Goal: Task Accomplishment & Management: Complete application form

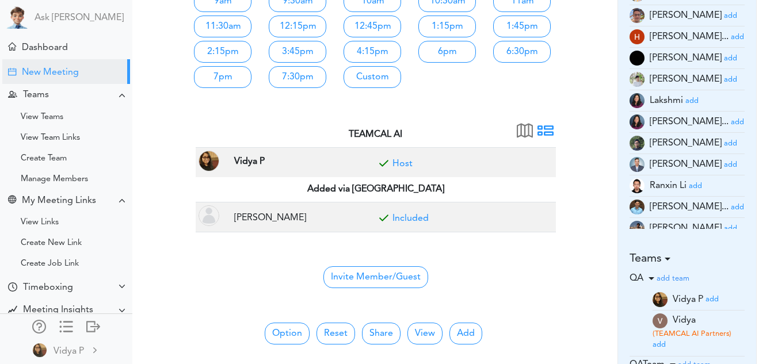
scroll to position [213, 0]
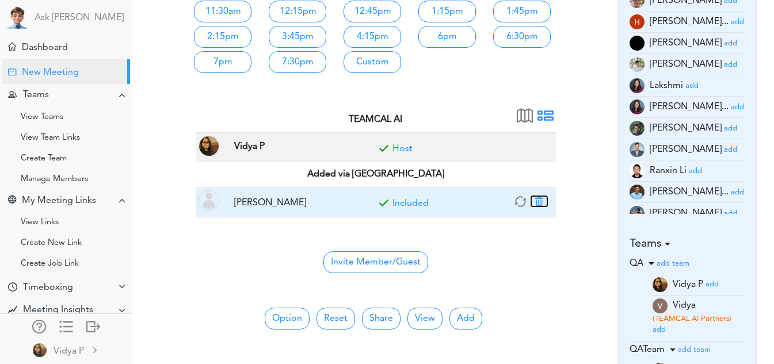
click at [534, 199] on button "button" at bounding box center [539, 201] width 16 height 10
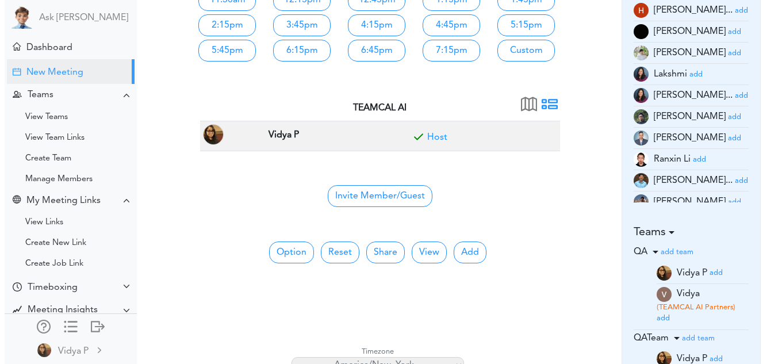
scroll to position [225, 0]
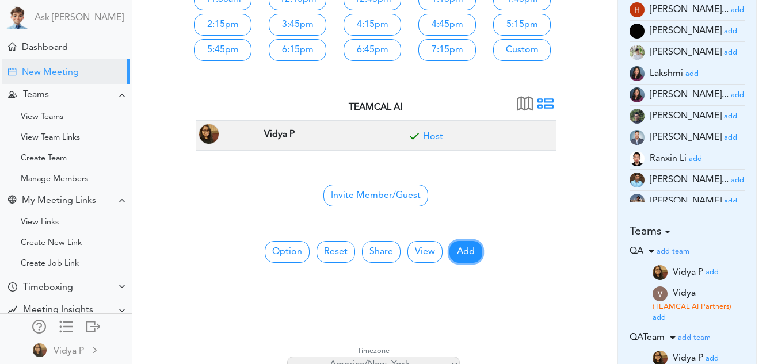
click at [474, 250] on button "Add" at bounding box center [465, 252] width 33 height 22
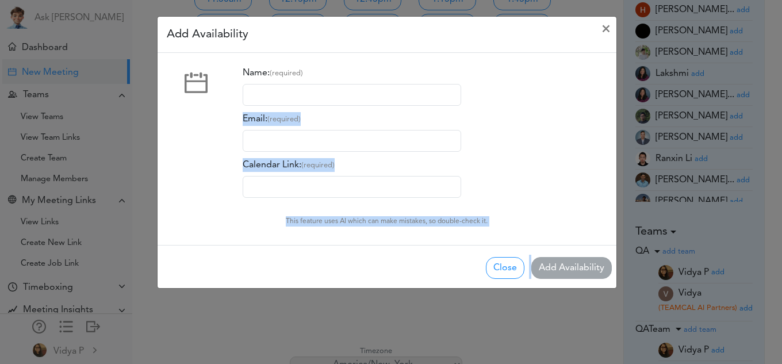
drag, startPoint x: 474, startPoint y: 250, endPoint x: 359, endPoint y: 78, distance: 206.6
click at [359, 78] on div "Add Availability × Name: (required) Email: (required) Calendar Link: (required)" at bounding box center [387, 152] width 460 height 273
click at [351, 84] on input "Name: (required)" at bounding box center [352, 95] width 219 height 22
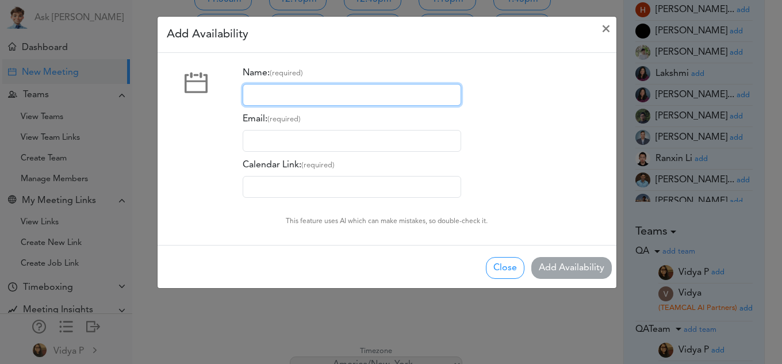
click at [333, 96] on input "Name: (required)" at bounding box center [352, 95] width 219 height 22
type input "[PERSON_NAME]"
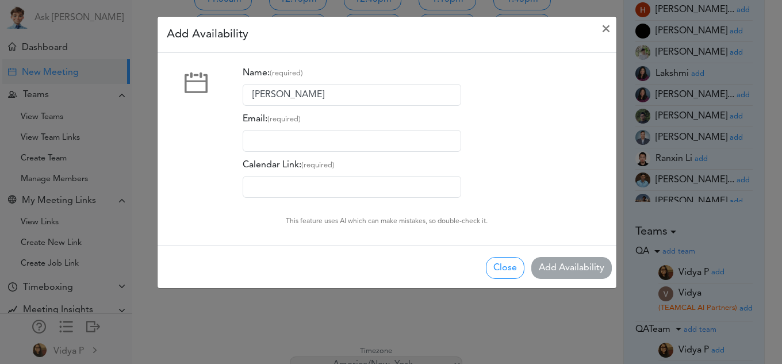
click at [294, 153] on div "Name: (required) [PERSON_NAME] Email: (required) Calendar Link: (required)" at bounding box center [361, 130] width 237 height 136
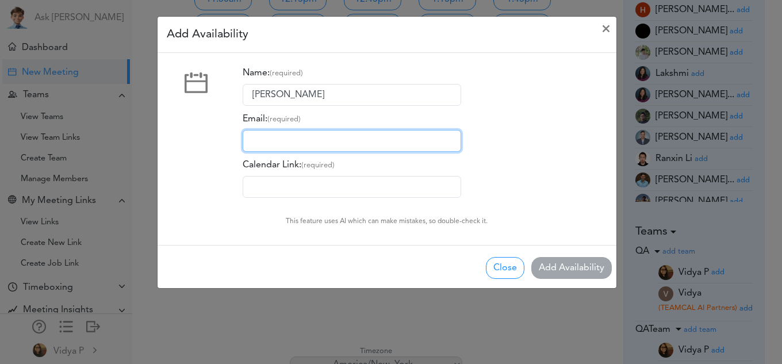
click at [312, 136] on input "Email: (required)" at bounding box center [352, 141] width 219 height 22
type input "[EMAIL_ADDRESS][DOMAIN_NAME]"
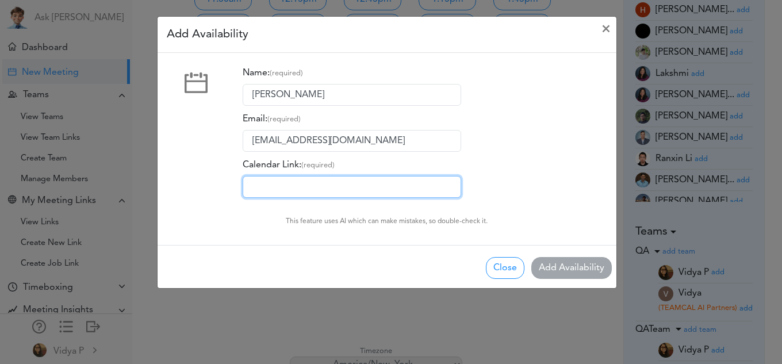
click at [305, 182] on input "Calendar Link: (required)" at bounding box center [352, 187] width 219 height 22
click at [340, 181] on input "[URL]" at bounding box center [352, 187] width 219 height 22
paste input "Tested on the production server: when a user schedules a meeting after adding a…"
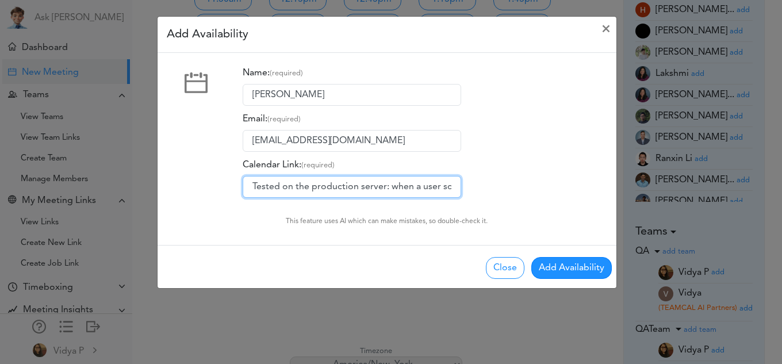
scroll to position [0, 597]
type input "[URL]"
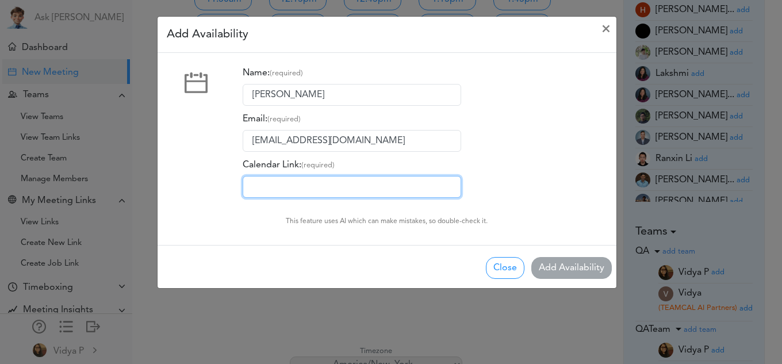
click at [361, 181] on input "Calendar Link: (required)" at bounding box center [352, 187] width 219 height 22
